Goal: Task Accomplishment & Management: Complete application form

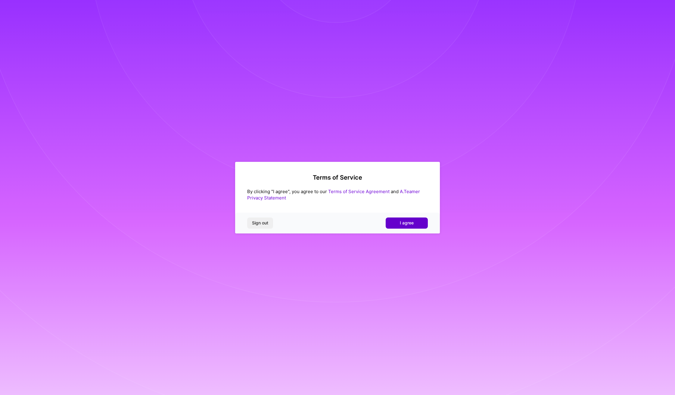
click at [401, 225] on span "I agree" at bounding box center [407, 223] width 14 height 6
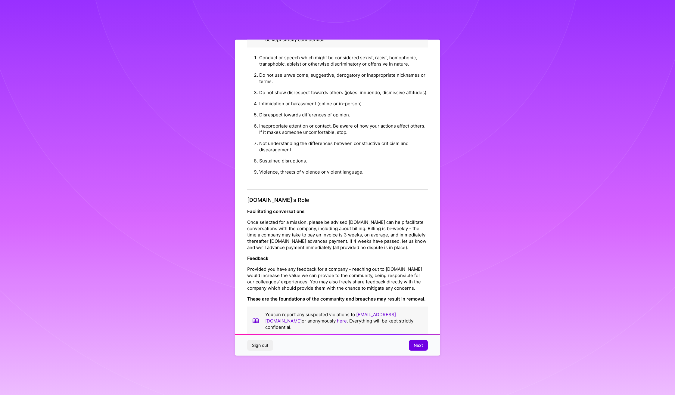
scroll to position [25, 0]
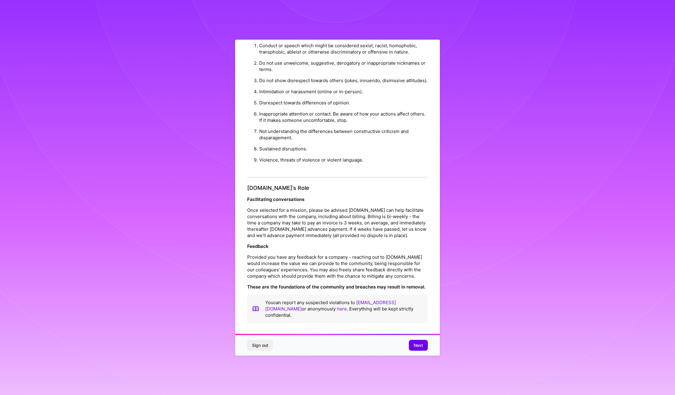
drag, startPoint x: 425, startPoint y: 344, endPoint x: 434, endPoint y: 342, distance: 9.9
click at [425, 344] on button "Next" at bounding box center [418, 345] width 19 height 11
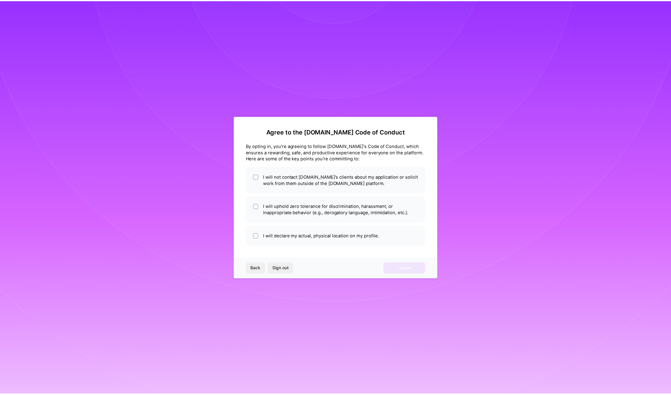
scroll to position [0, 0]
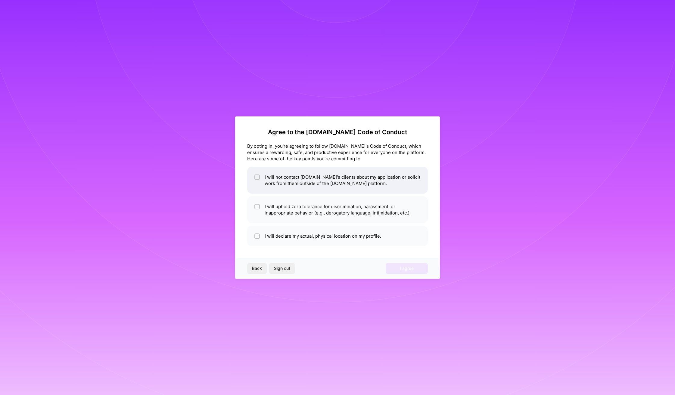
click at [362, 185] on li "I will not contact [DOMAIN_NAME]'s clients about my application or solicit work…" at bounding box center [337, 180] width 181 height 27
checkbox input "true"
click at [368, 205] on li "I will uphold zero tolerance for discrimination, harassment, or inappropriate b…" at bounding box center [337, 209] width 181 height 27
checkbox input "true"
click at [357, 239] on li "I will declare my actual, physical location on my profile." at bounding box center [337, 236] width 181 height 21
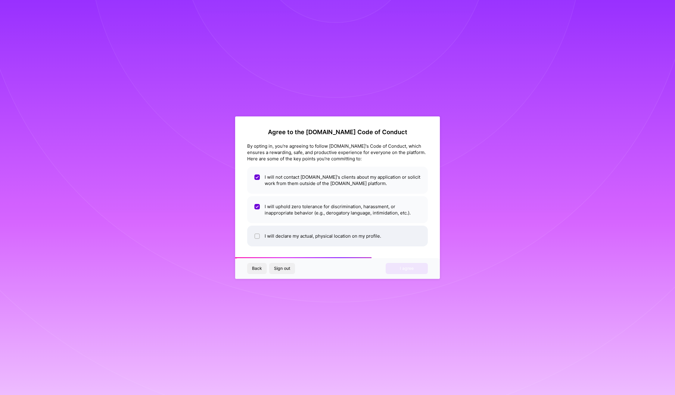
checkbox input "true"
click at [397, 271] on button "I agree" at bounding box center [407, 268] width 42 height 11
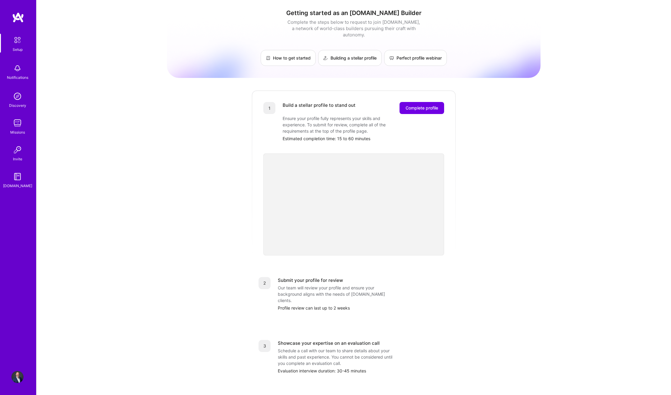
click at [150, 206] on div "Getting started as an [DOMAIN_NAME] Builder Complete the steps below to request…" at bounding box center [353, 235] width 634 height 470
click at [17, 180] on img at bounding box center [17, 177] width 12 height 12
